Goal: Information Seeking & Learning: Compare options

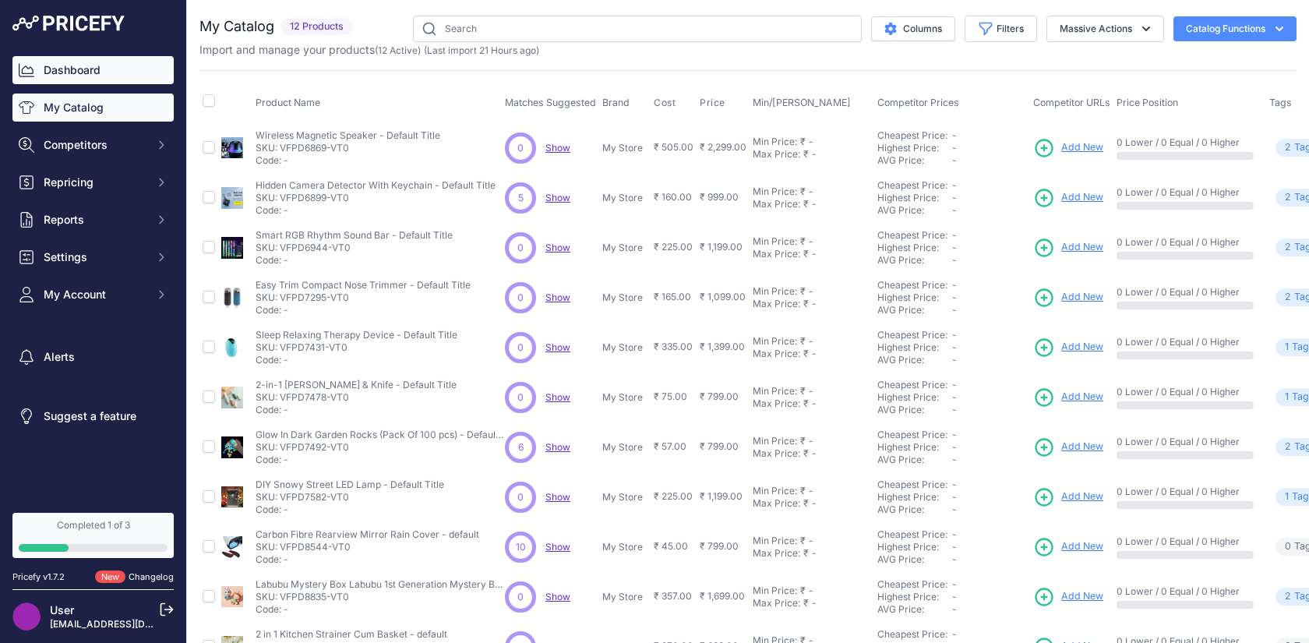
click at [101, 73] on link "Dashboard" at bounding box center [92, 70] width 161 height 28
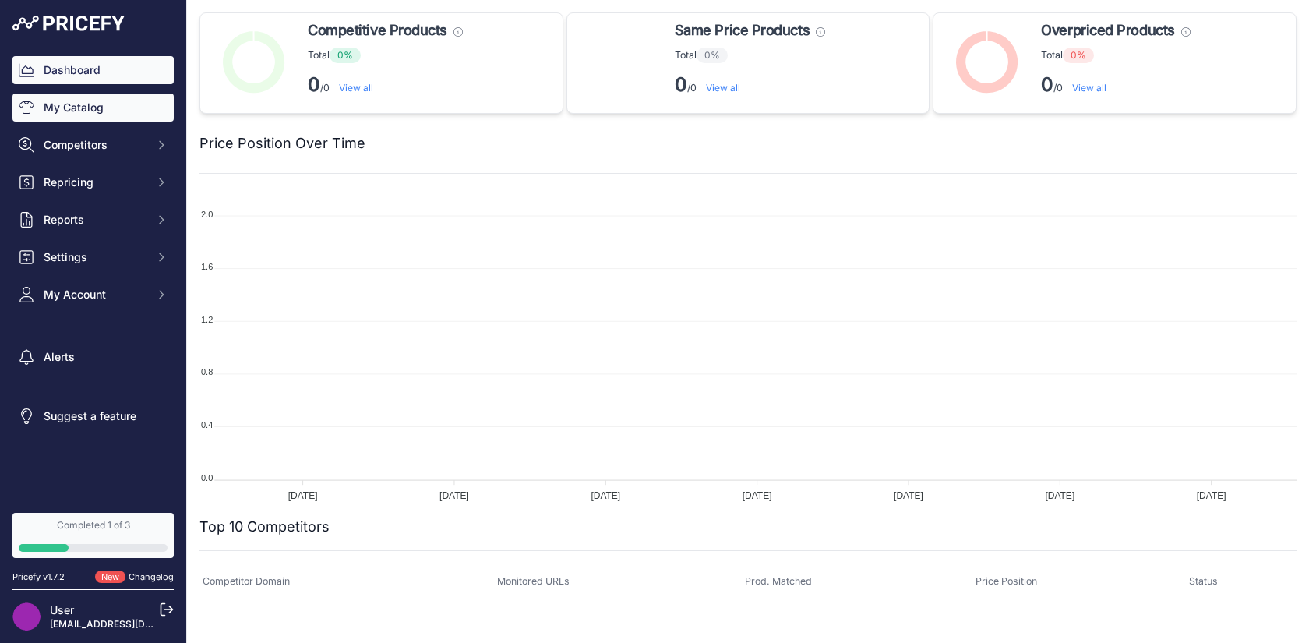
click at [97, 104] on link "My Catalog" at bounding box center [92, 107] width 161 height 28
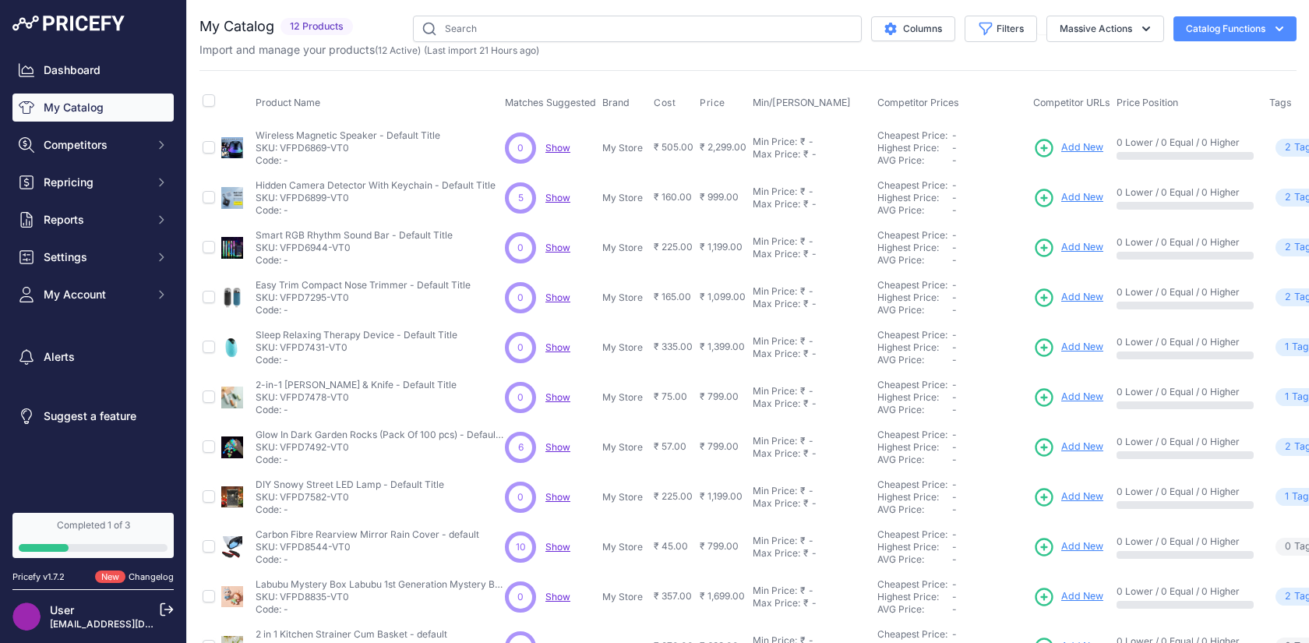
click at [553, 198] on span "Show" at bounding box center [557, 198] width 25 height 12
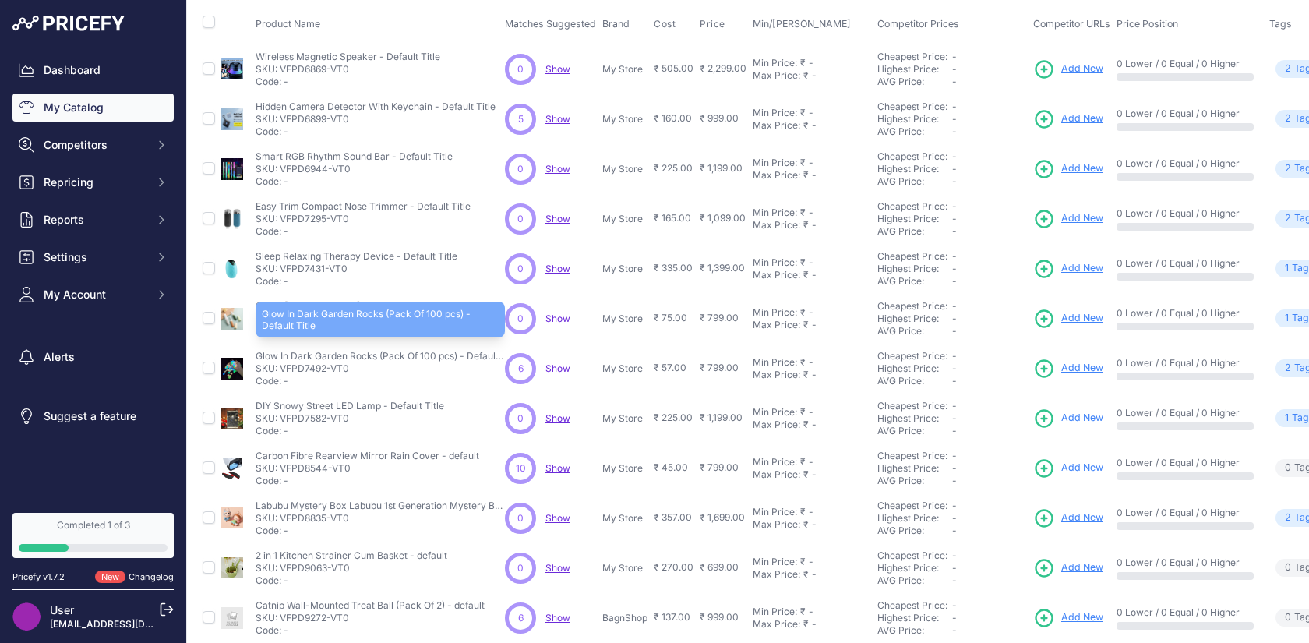
scroll to position [93, 0]
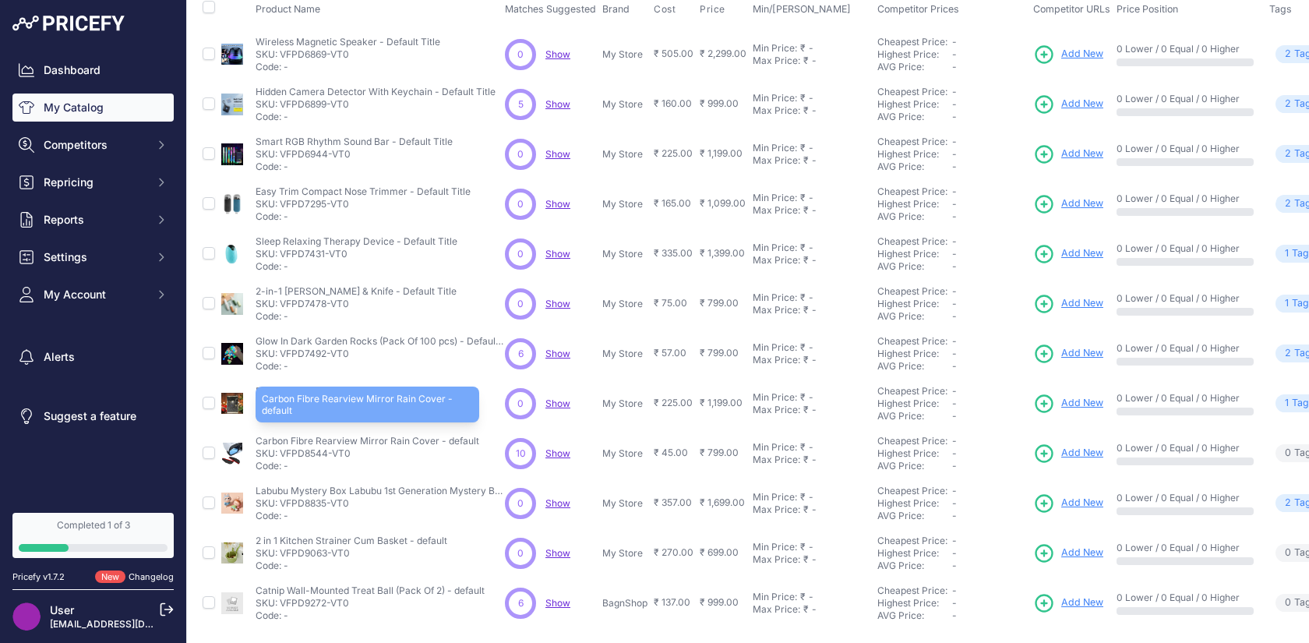
click at [333, 440] on p "Carbon Fibre Rearview Mirror Rain Cover - default" at bounding box center [368, 441] width 224 height 12
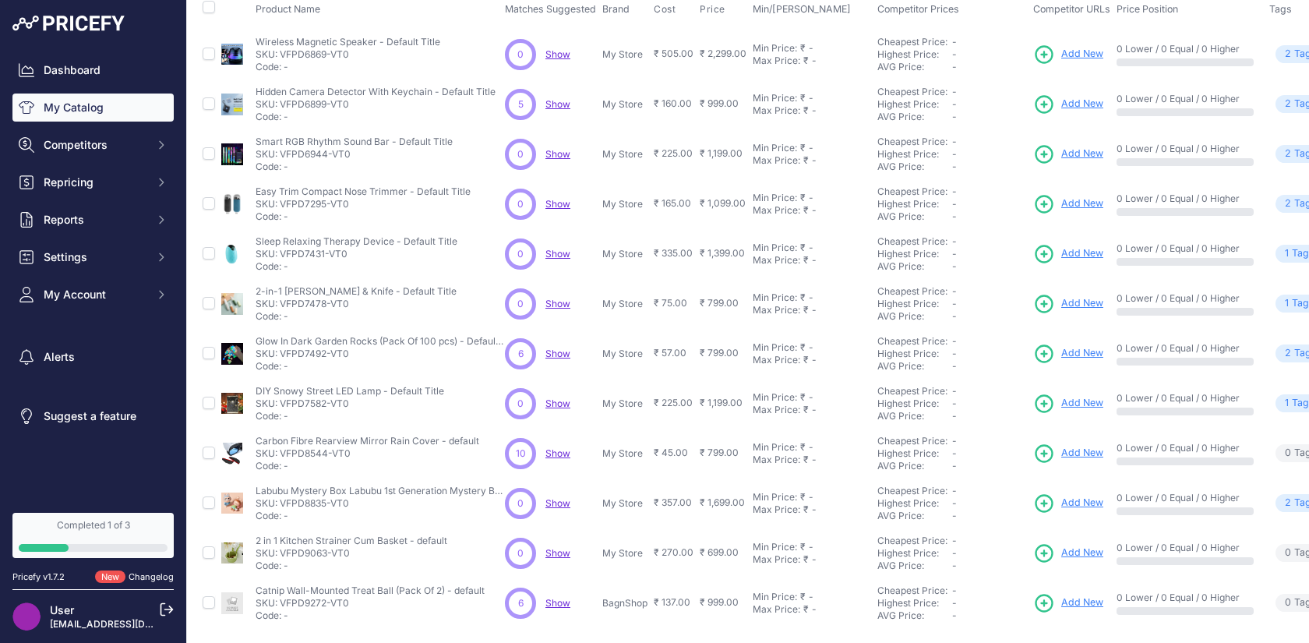
click at [557, 458] on span "Show" at bounding box center [557, 453] width 25 height 12
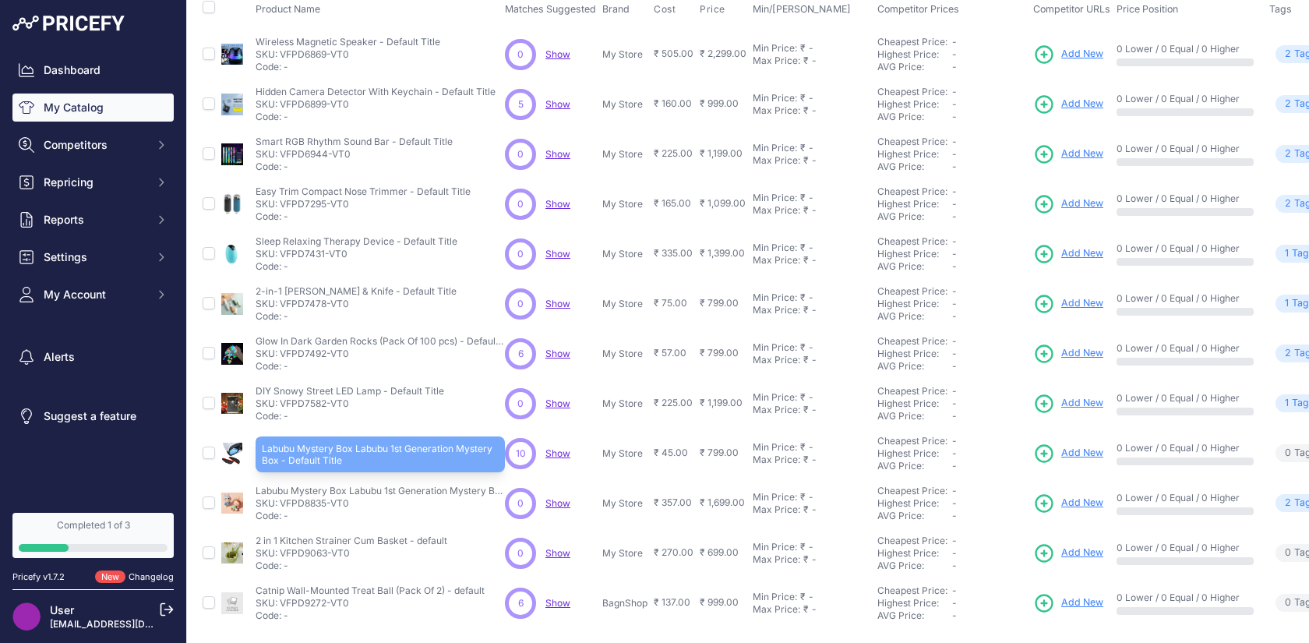
click at [460, 494] on p "Labubu Mystery Box Labubu 1st Generation Mystery Box - Default Title" at bounding box center [380, 491] width 249 height 12
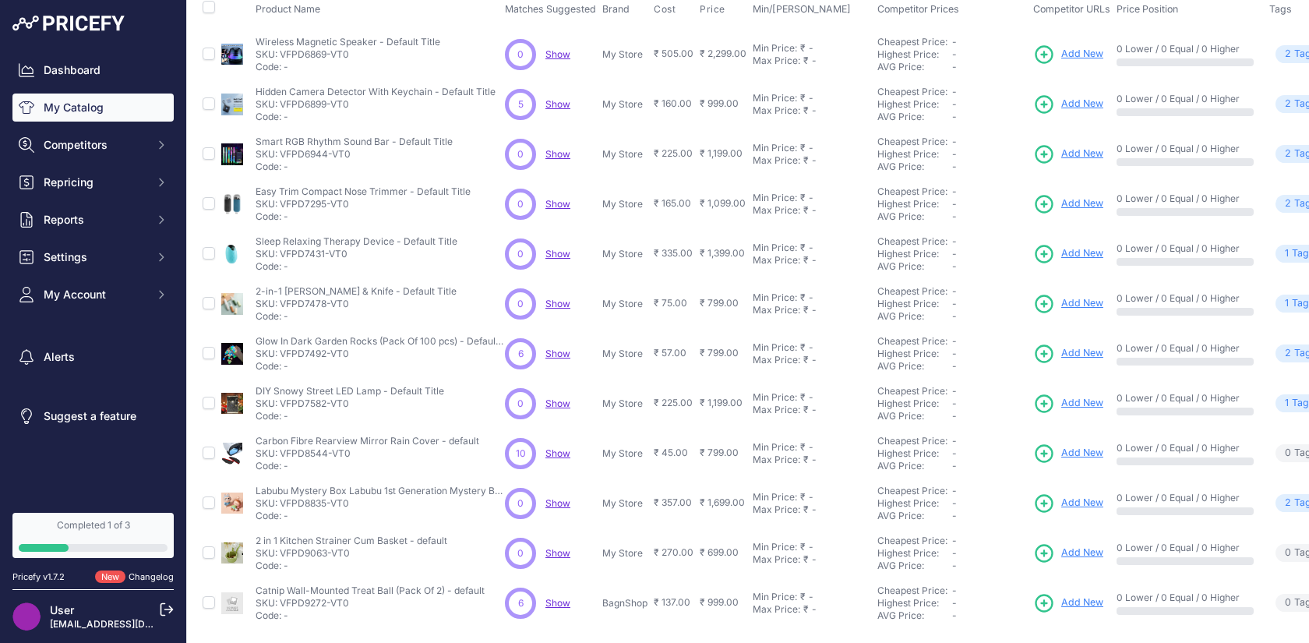
click at [559, 504] on span "Show" at bounding box center [557, 503] width 25 height 12
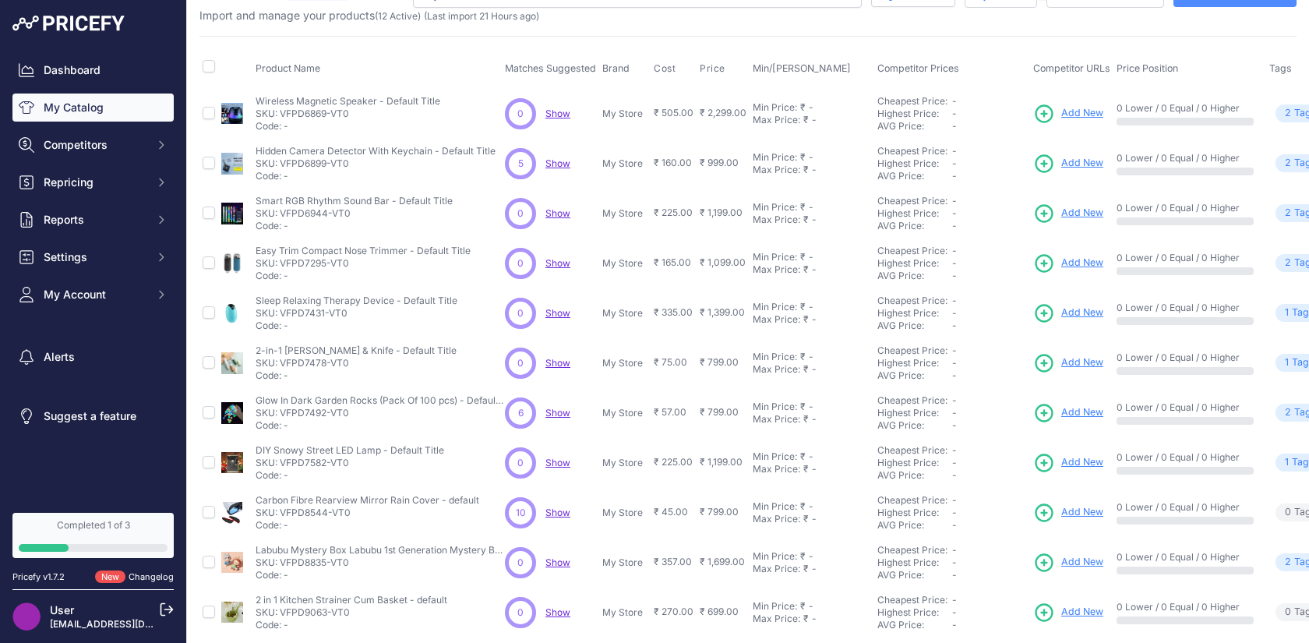
scroll to position [45, 0]
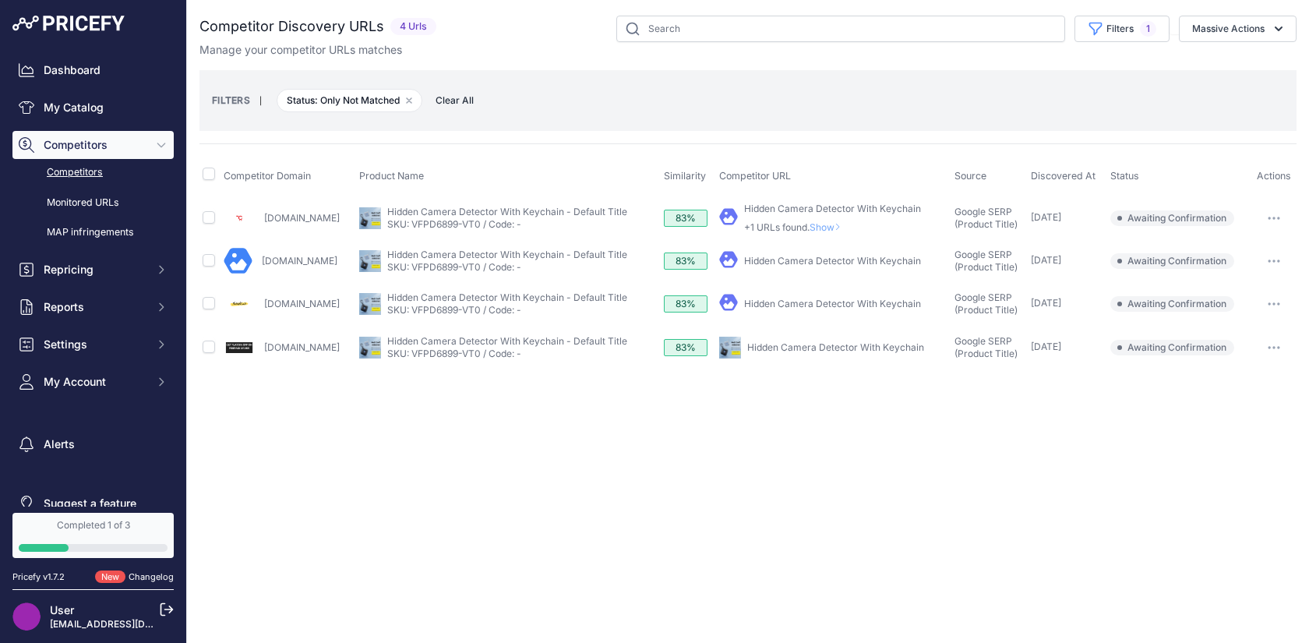
click at [301, 215] on link "Click2kart.in" at bounding box center [302, 218] width 76 height 12
click at [313, 256] on link "Elitetrendzshop.com" at bounding box center [300, 261] width 76 height 12
click at [323, 299] on link "Thewishcrate.in" at bounding box center [302, 304] width 76 height 12
click at [521, 261] on link "SKU: VFPD6899-VT0 / Code: -" at bounding box center [454, 267] width 134 height 12
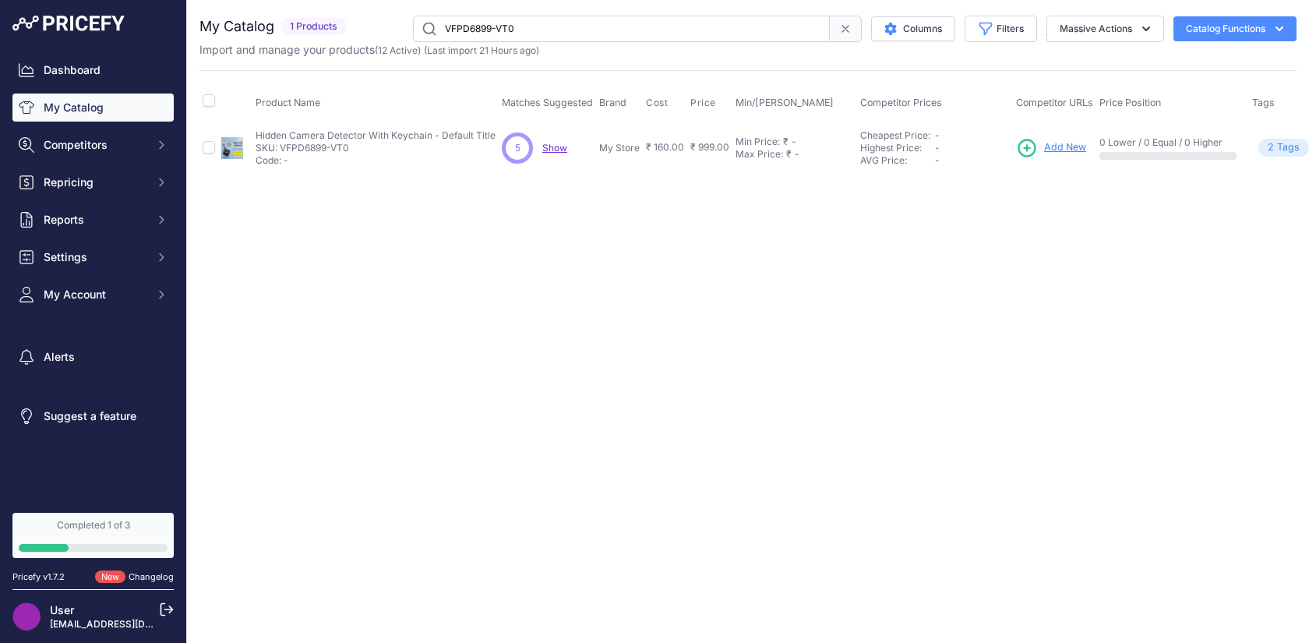
click at [550, 150] on span "Show" at bounding box center [554, 148] width 25 height 12
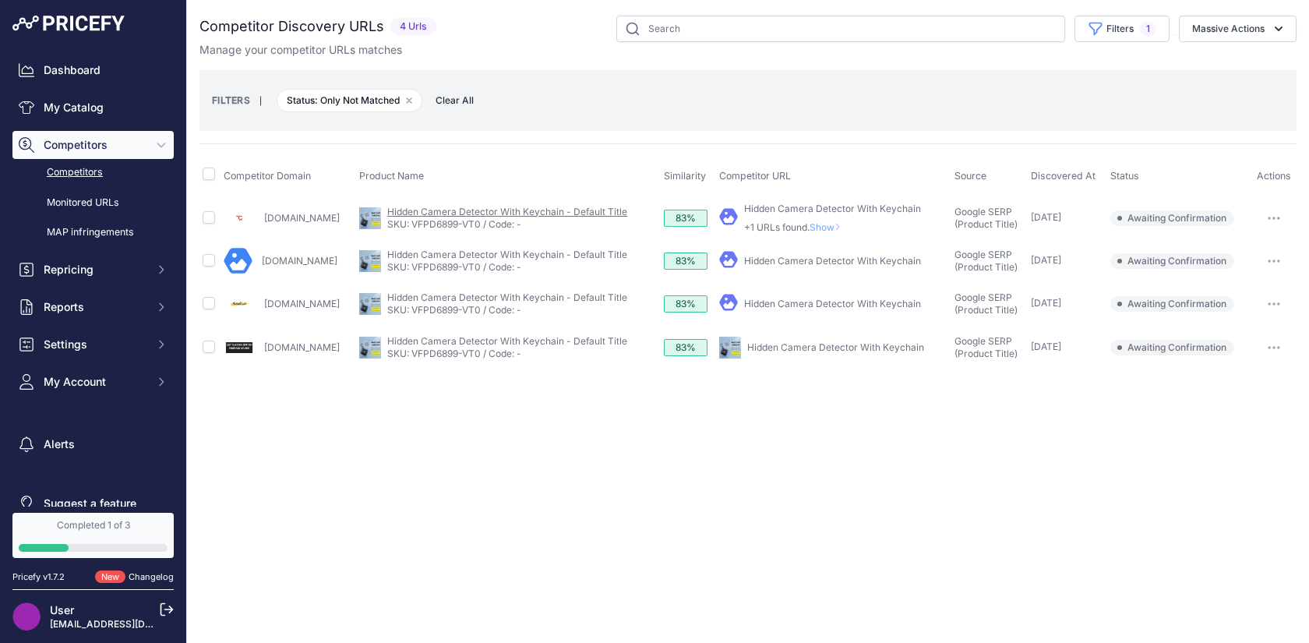
click at [485, 213] on link "Hidden Camera Detector With Keychain - Default Title" at bounding box center [507, 212] width 240 height 12
click at [305, 344] on link "Trrendo.com" at bounding box center [302, 347] width 76 height 12
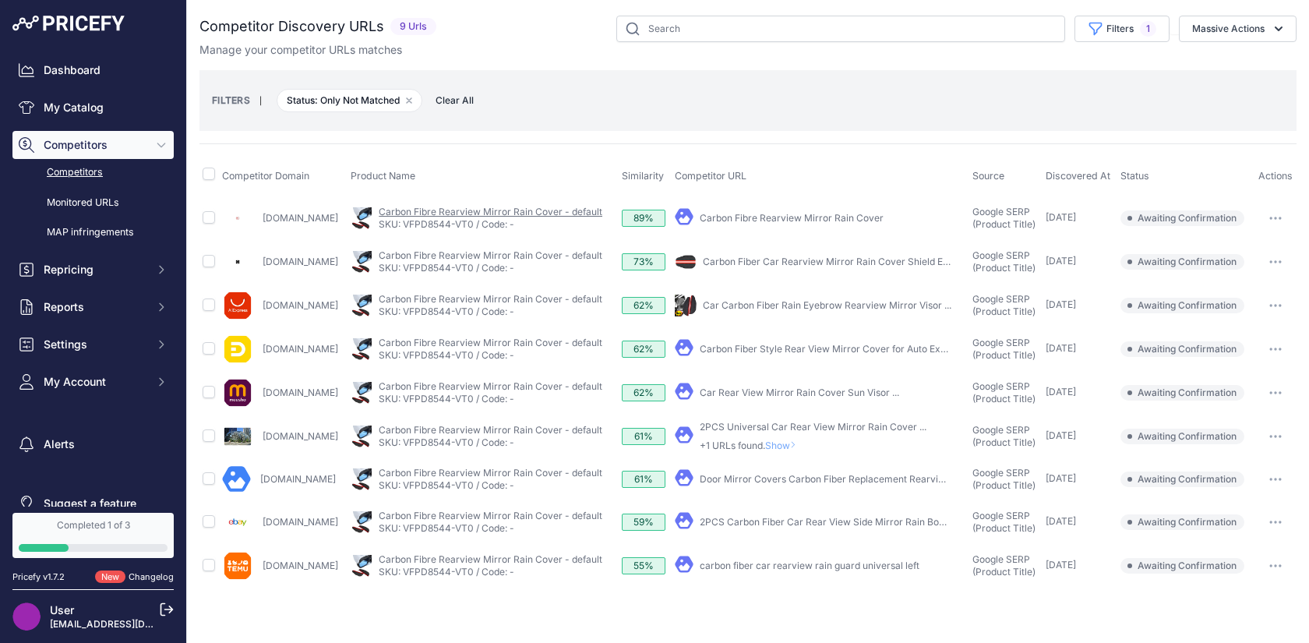
click at [515, 213] on link "Carbon Fibre Rearview Mirror Rain Cover - default" at bounding box center [491, 212] width 224 height 12
click at [742, 219] on link "Carbon Fibre Rearview Mirror Rain Cover" at bounding box center [792, 218] width 184 height 12
click at [735, 259] on link "Carbon Fiber Car Rearview Mirror Rain Cover Shield Eyebrow" at bounding box center [839, 262] width 273 height 12
click at [764, 352] on link "Carbon Fiber Style Rear View Mirror Cover for Auto Exterior" at bounding box center [832, 349] width 265 height 12
click at [756, 393] on link "Car Rear View Mirror Rain Cover Sun Visor ..." at bounding box center [799, 392] width 199 height 12
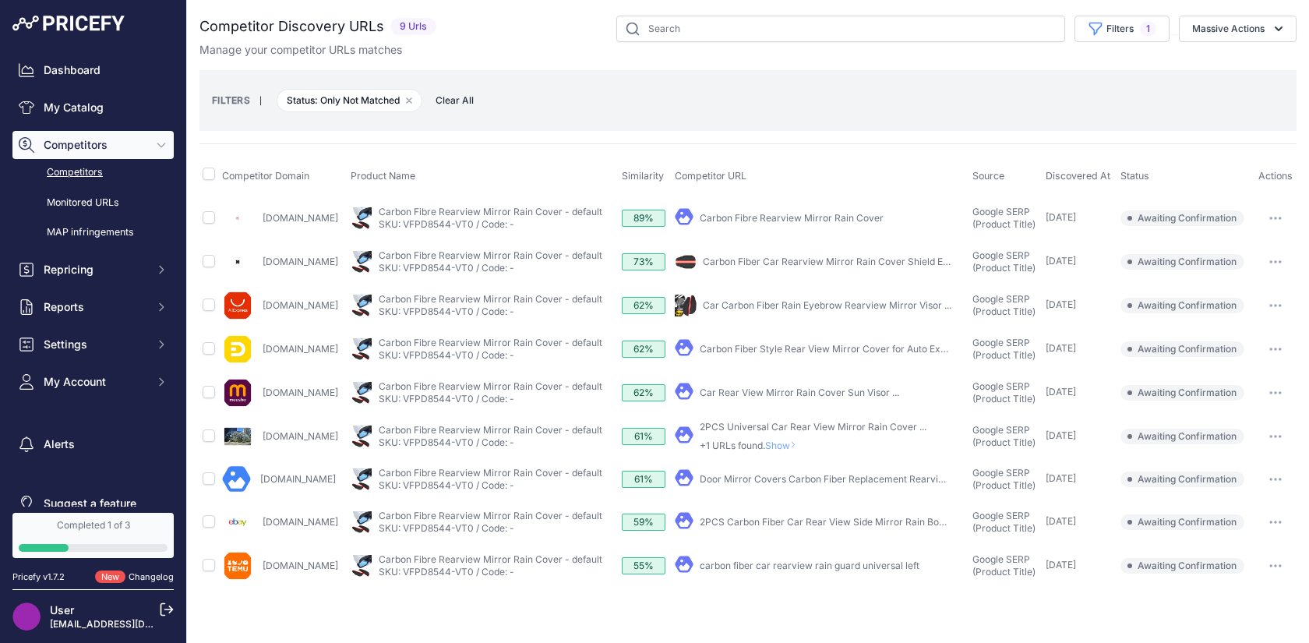
click at [749, 522] on link "2PCS Carbon Fiber Car Rear View Side Mirror Rain Board ..." at bounding box center [831, 522] width 263 height 12
